Goal: Information Seeking & Learning: Learn about a topic

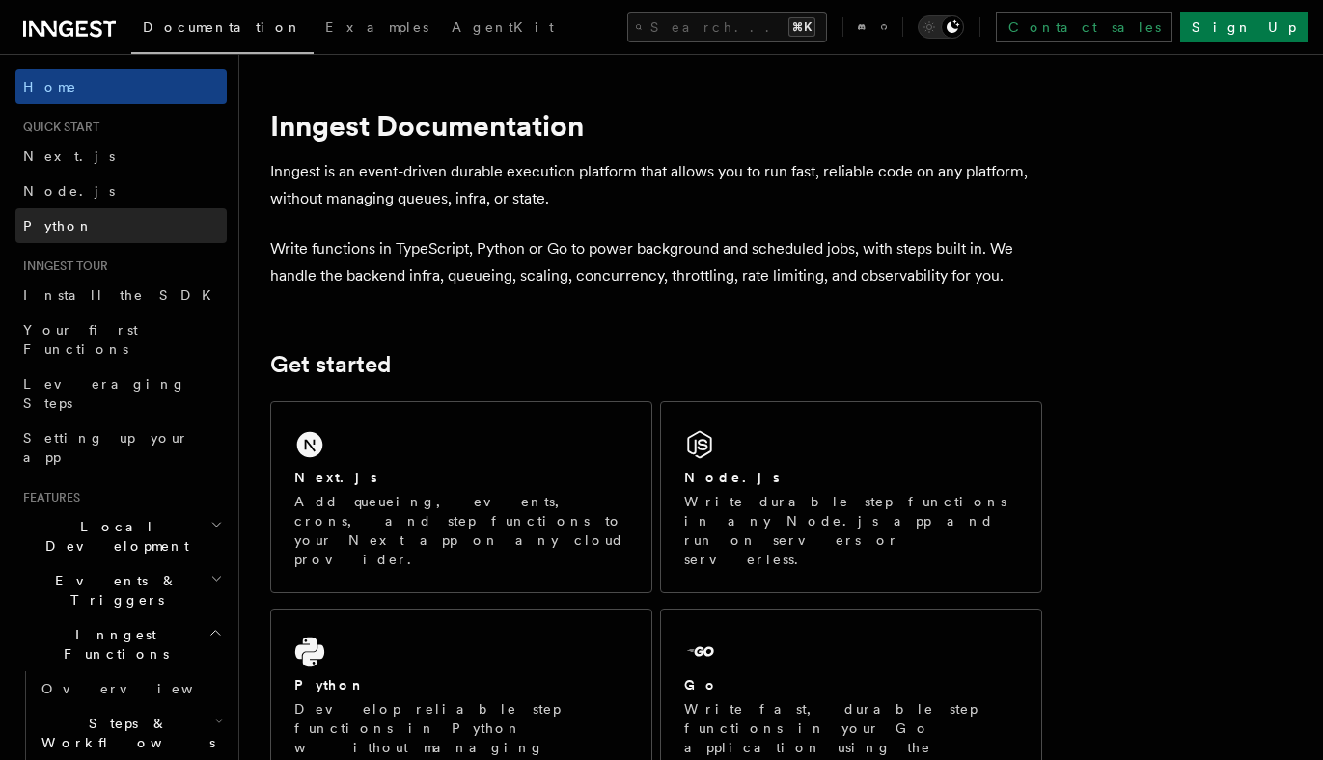
click at [83, 215] on link "Python" at bounding box center [120, 225] width 211 height 35
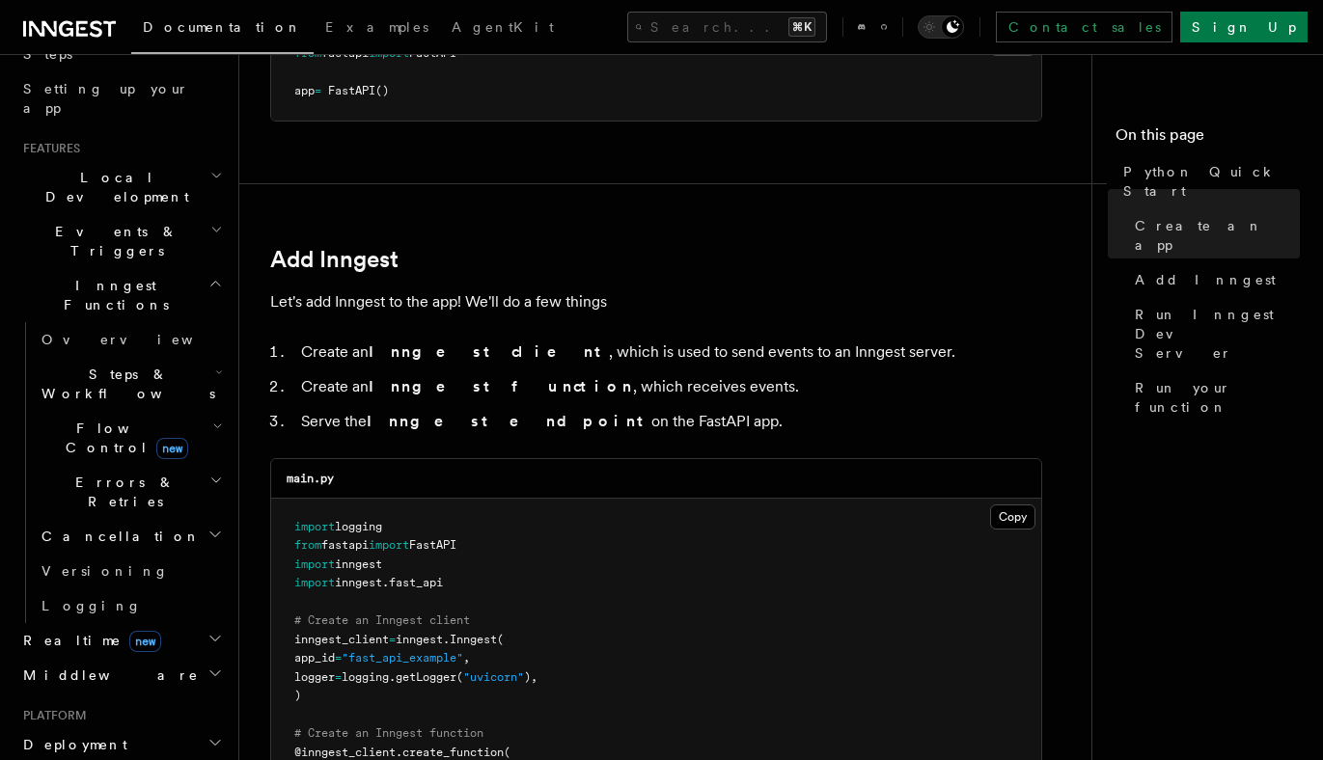
scroll to position [305, 0]
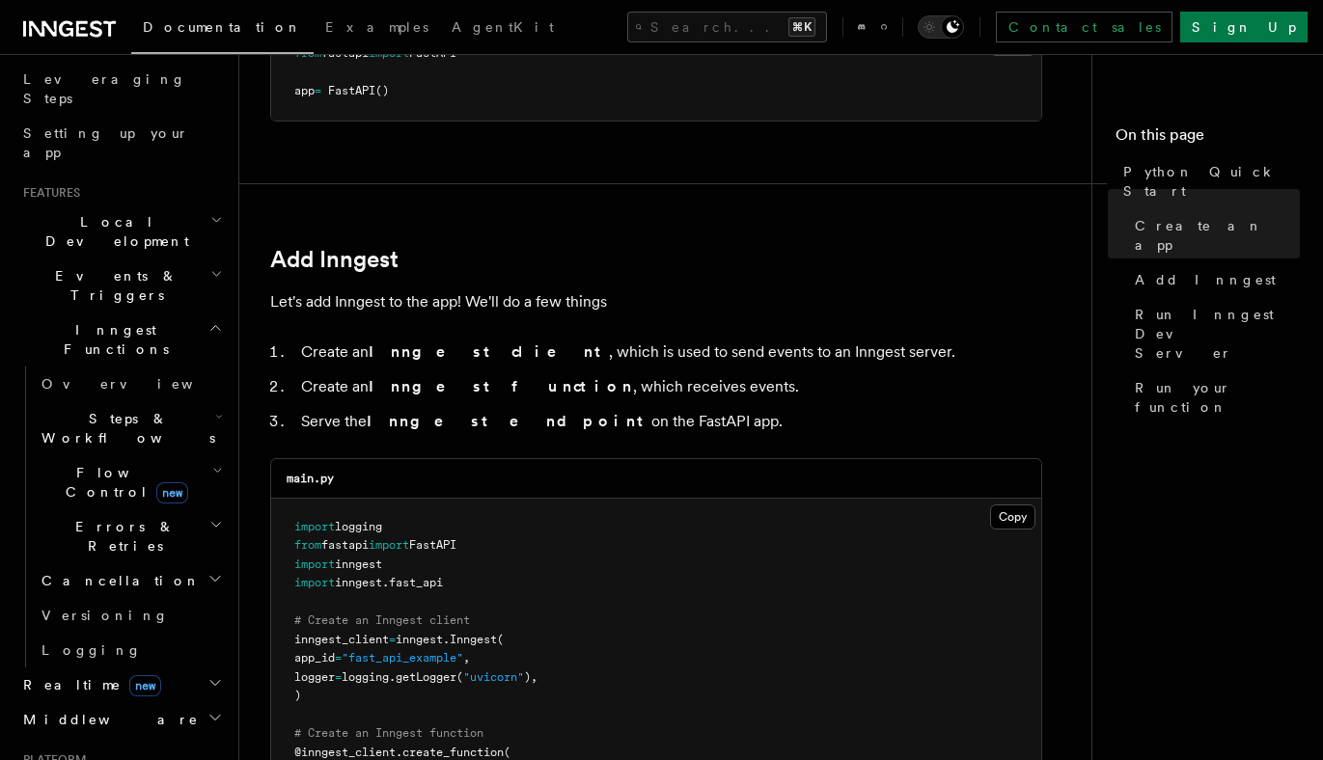
click at [215, 409] on icon "button" at bounding box center [219, 416] width 8 height 15
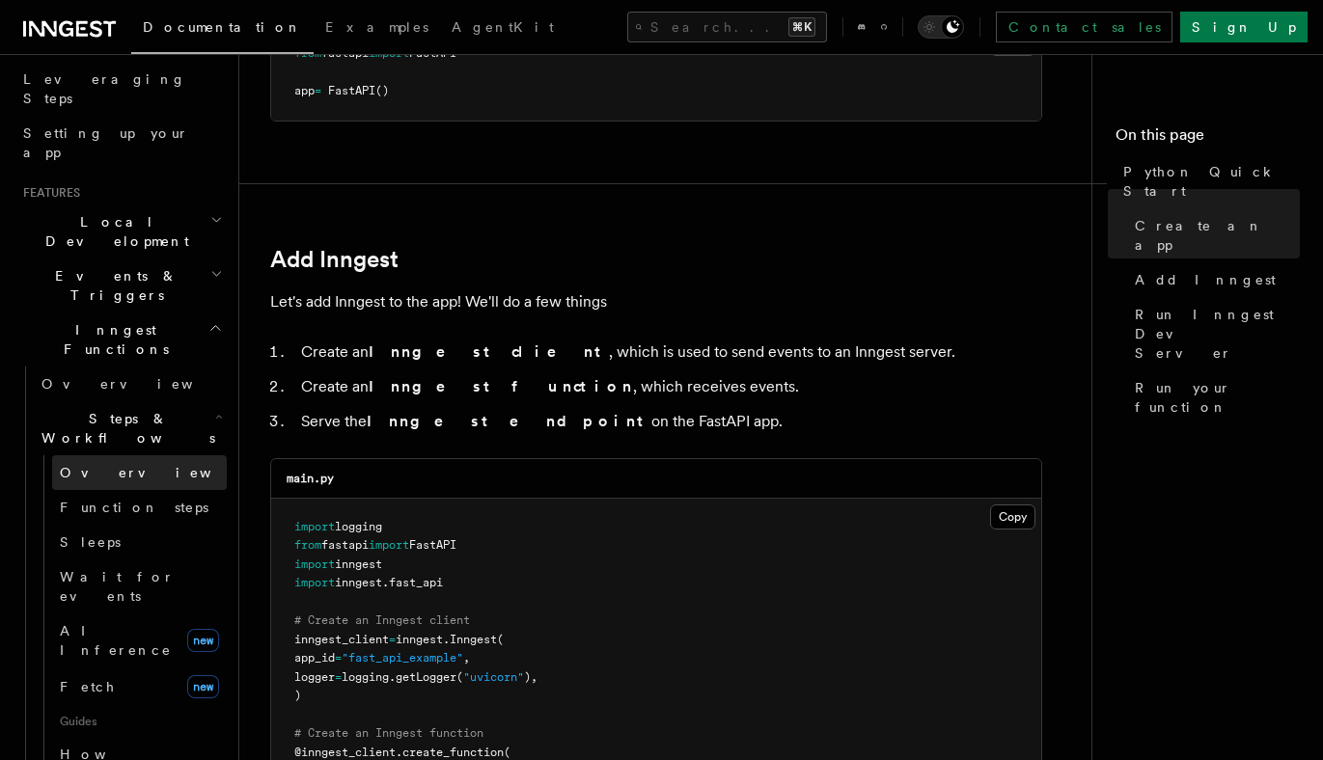
click at [104, 465] on span "Overview" at bounding box center [159, 472] width 199 height 15
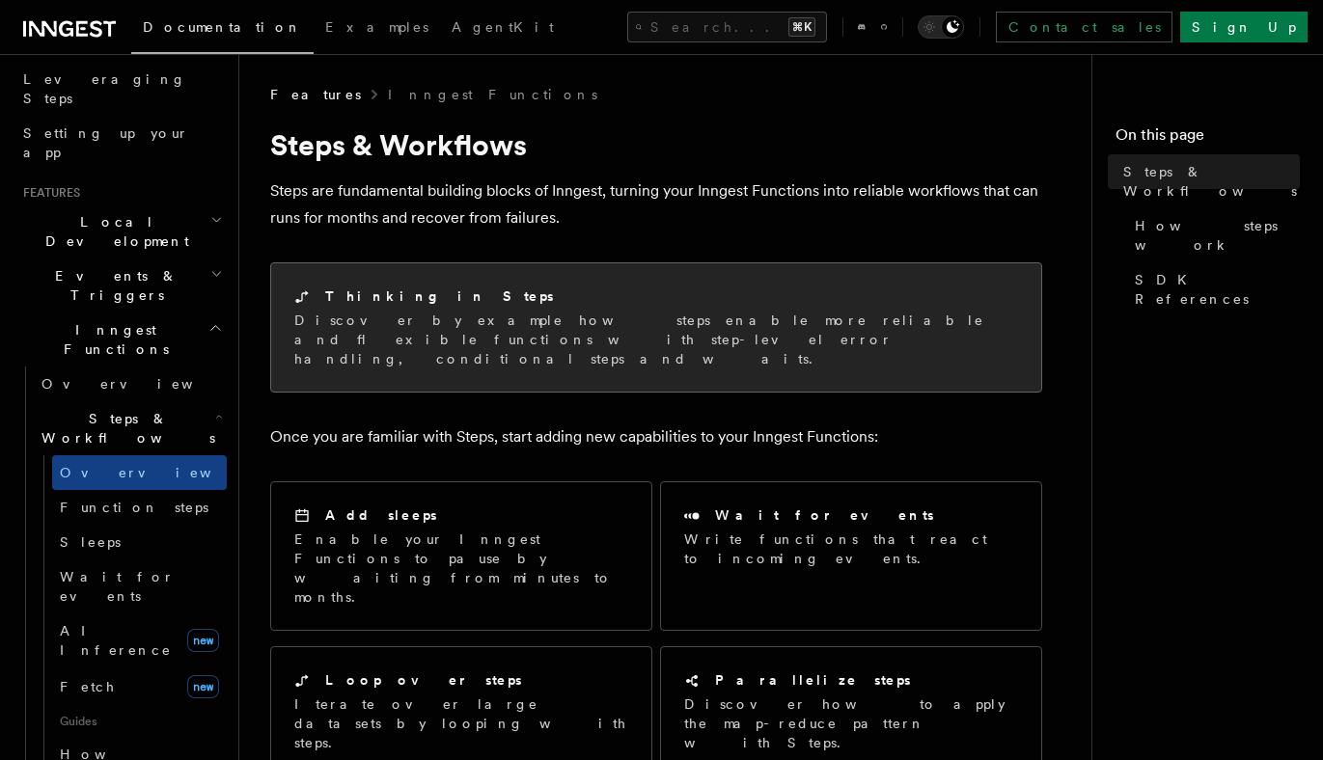
click at [509, 331] on p "Discover by example how steps enable more reliable and flexible functions with …" at bounding box center [656, 340] width 724 height 58
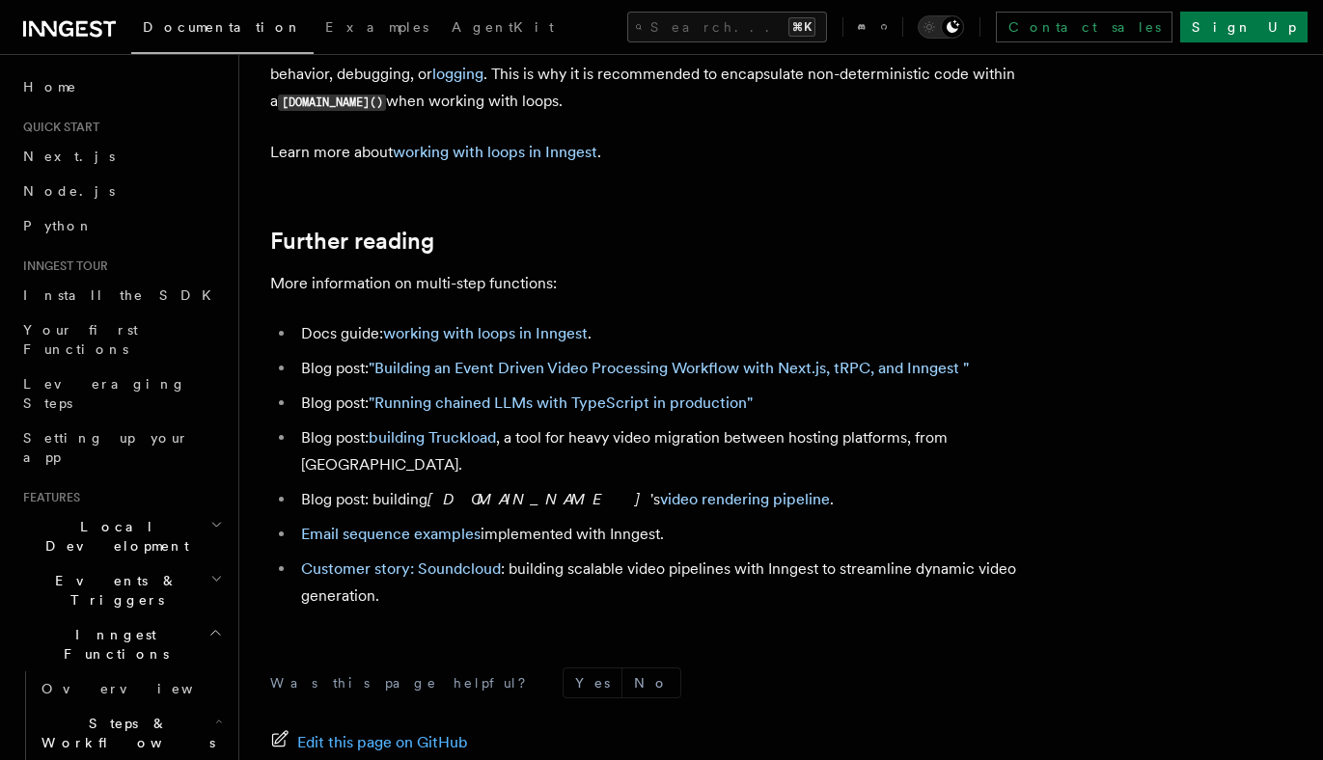
scroll to position [6626, 0]
